Goal: Navigation & Orientation: Find specific page/section

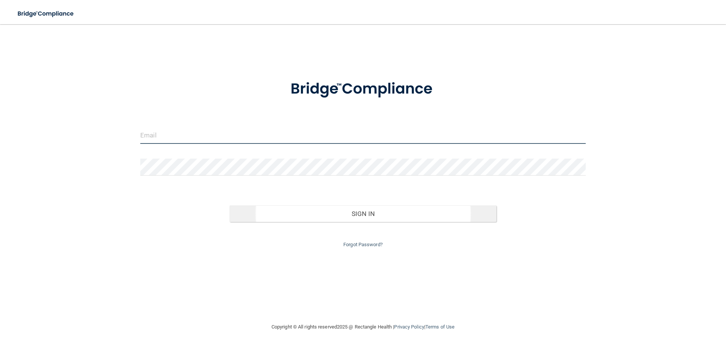
type input "[EMAIL_ADDRESS][DOMAIN_NAME]"
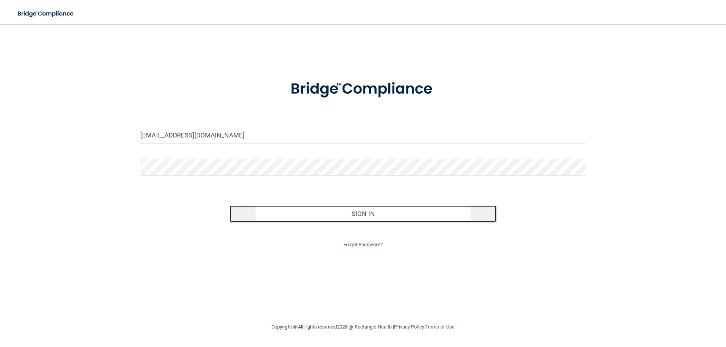
click at [356, 215] on button "Sign In" at bounding box center [362, 214] width 267 height 17
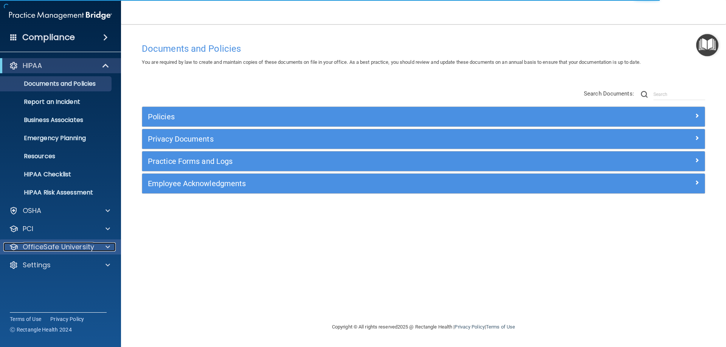
click at [94, 246] on div "OfficeSafe University" at bounding box center [50, 247] width 94 height 9
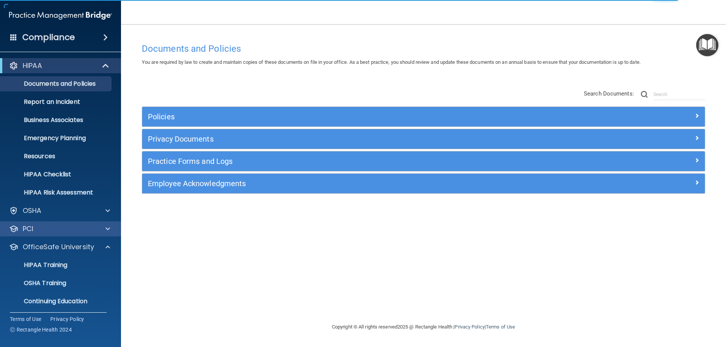
click at [101, 234] on div "PCI" at bounding box center [60, 228] width 121 height 15
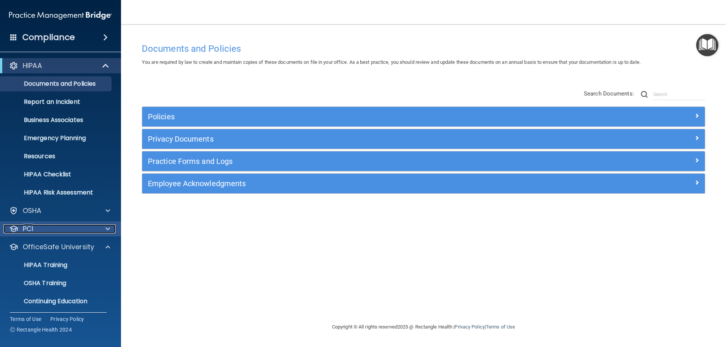
click at [106, 225] on span at bounding box center [107, 229] width 5 height 9
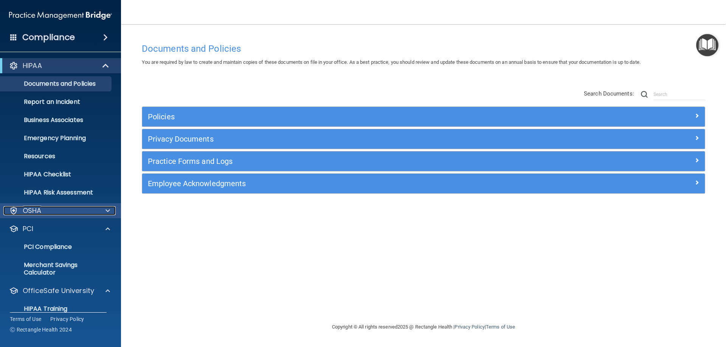
click at [107, 210] on span at bounding box center [107, 210] width 5 height 9
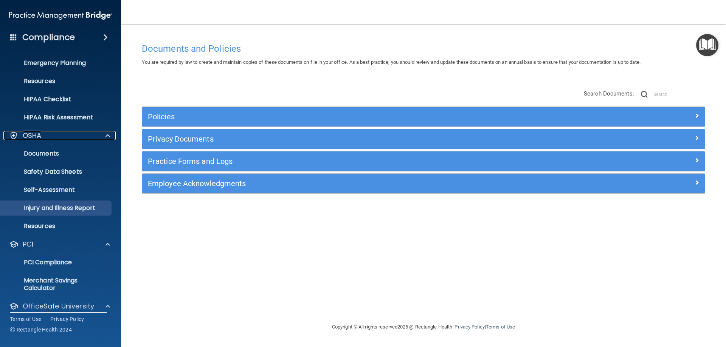
scroll to position [76, 0]
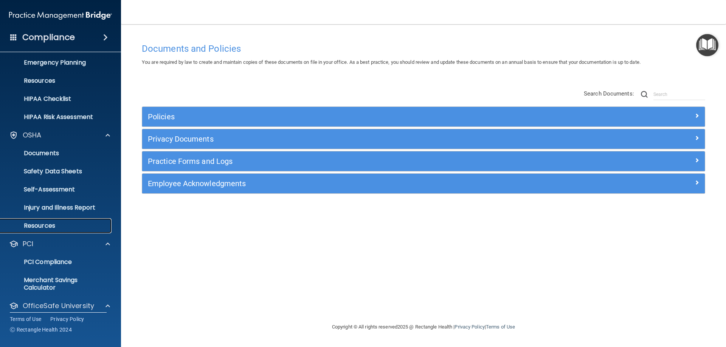
click at [57, 225] on p "Resources" at bounding box center [56, 226] width 103 height 8
